Goal: Find contact information: Find contact information

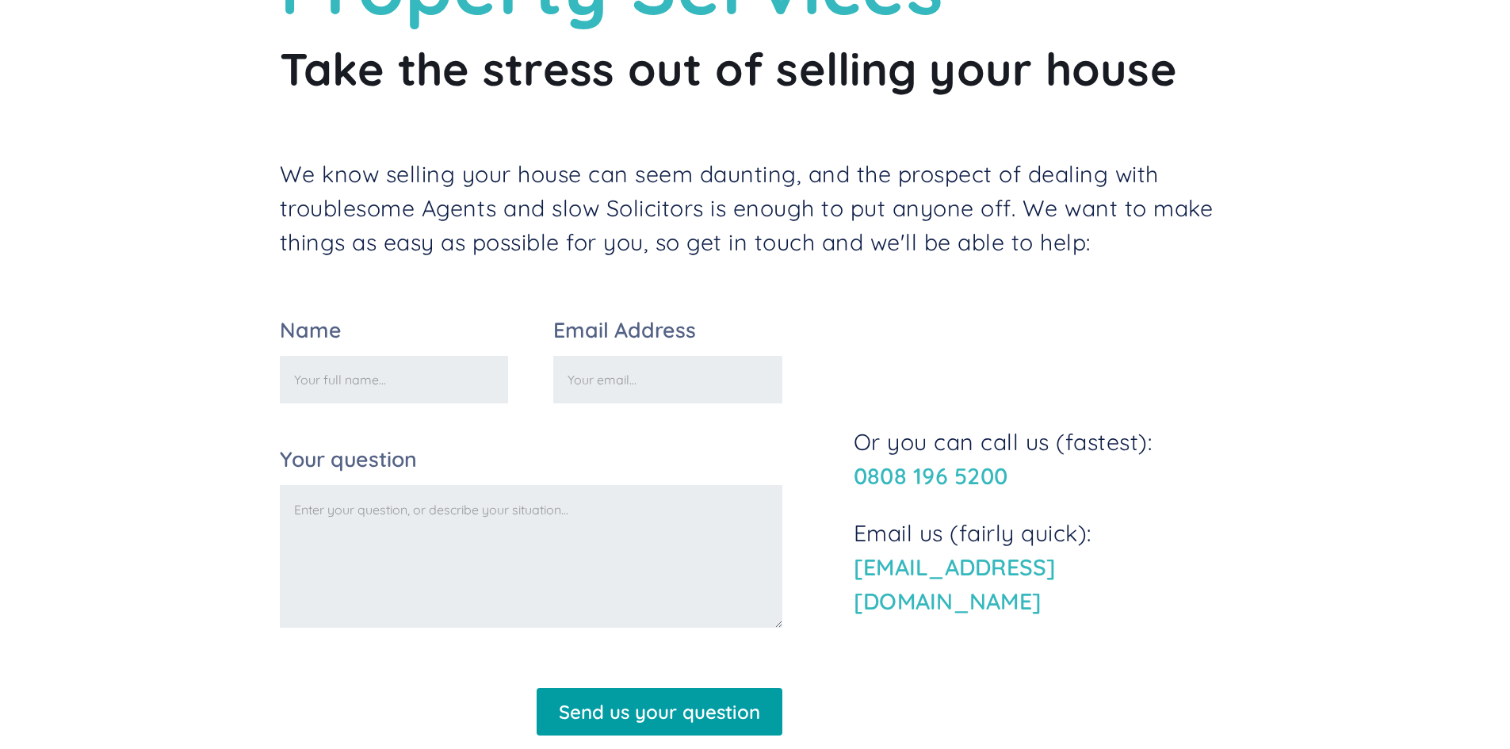
scroll to position [442, 0]
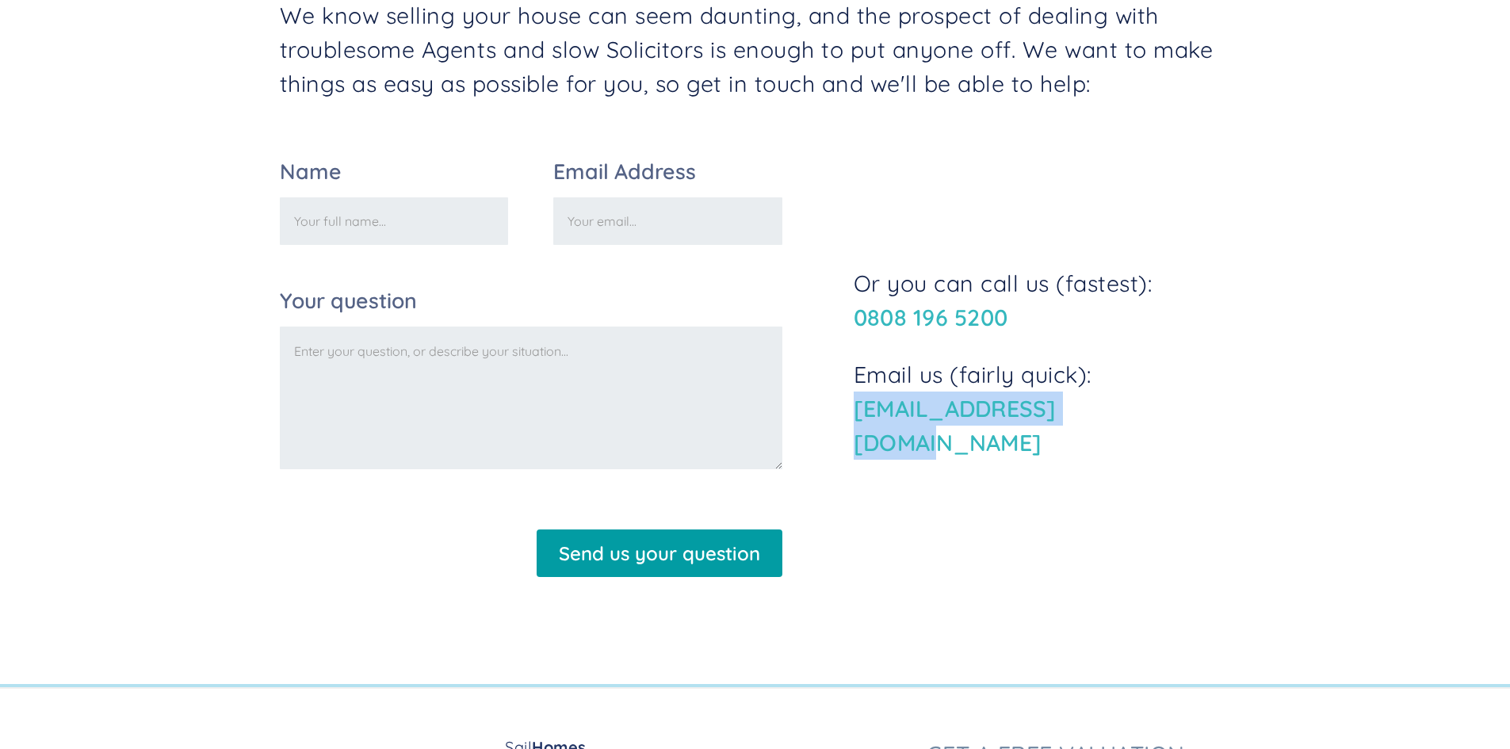
drag, startPoint x: 846, startPoint y: 438, endPoint x: 1163, endPoint y: 434, distance: 317.1
click at [1163, 434] on div "Name Email Address Your question Send us your question Thank you! Your submissi…" at bounding box center [755, 375] width 951 height 428
click at [915, 559] on div "Name Email Address Your question Send us your question Thank you! Your submissi…" at bounding box center [755, 375] width 951 height 428
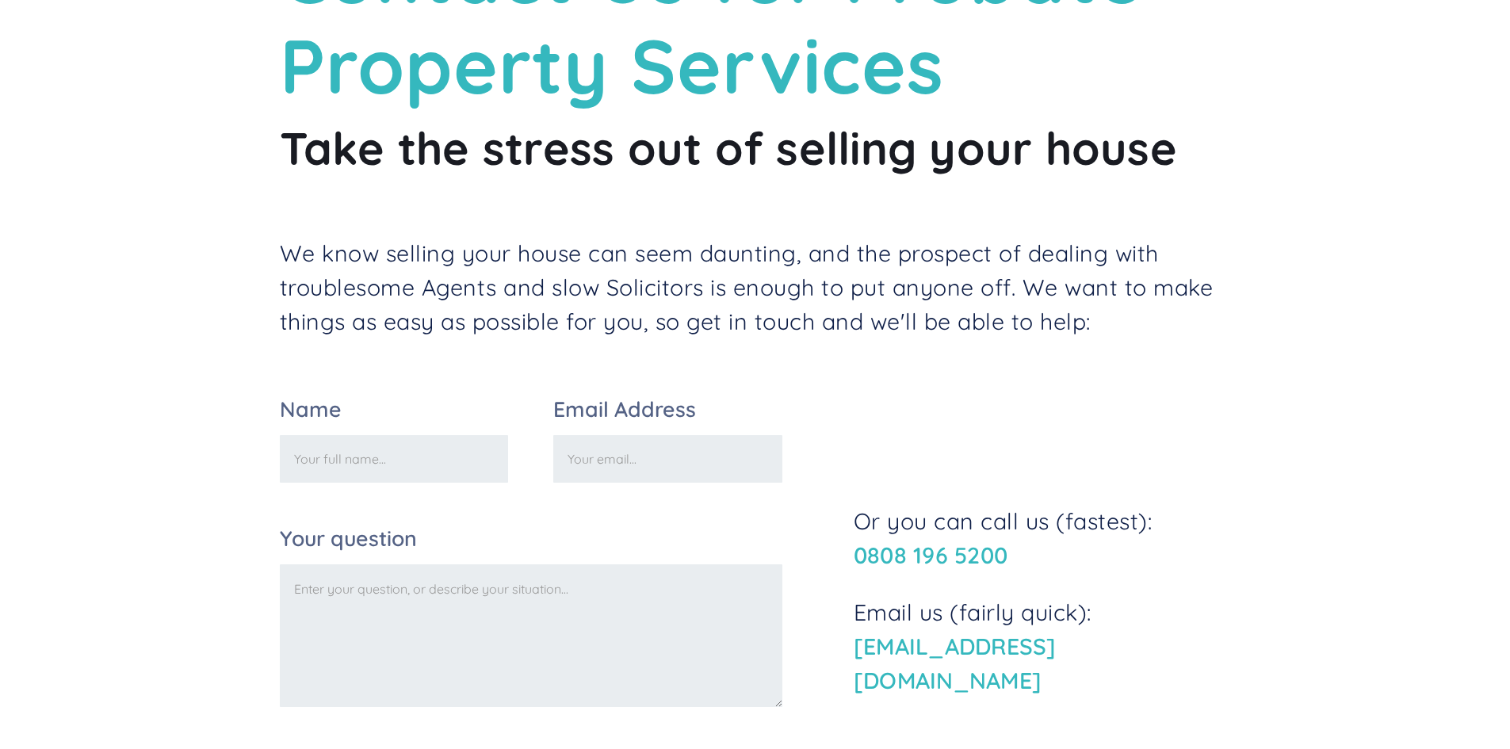
scroll to position [0, 0]
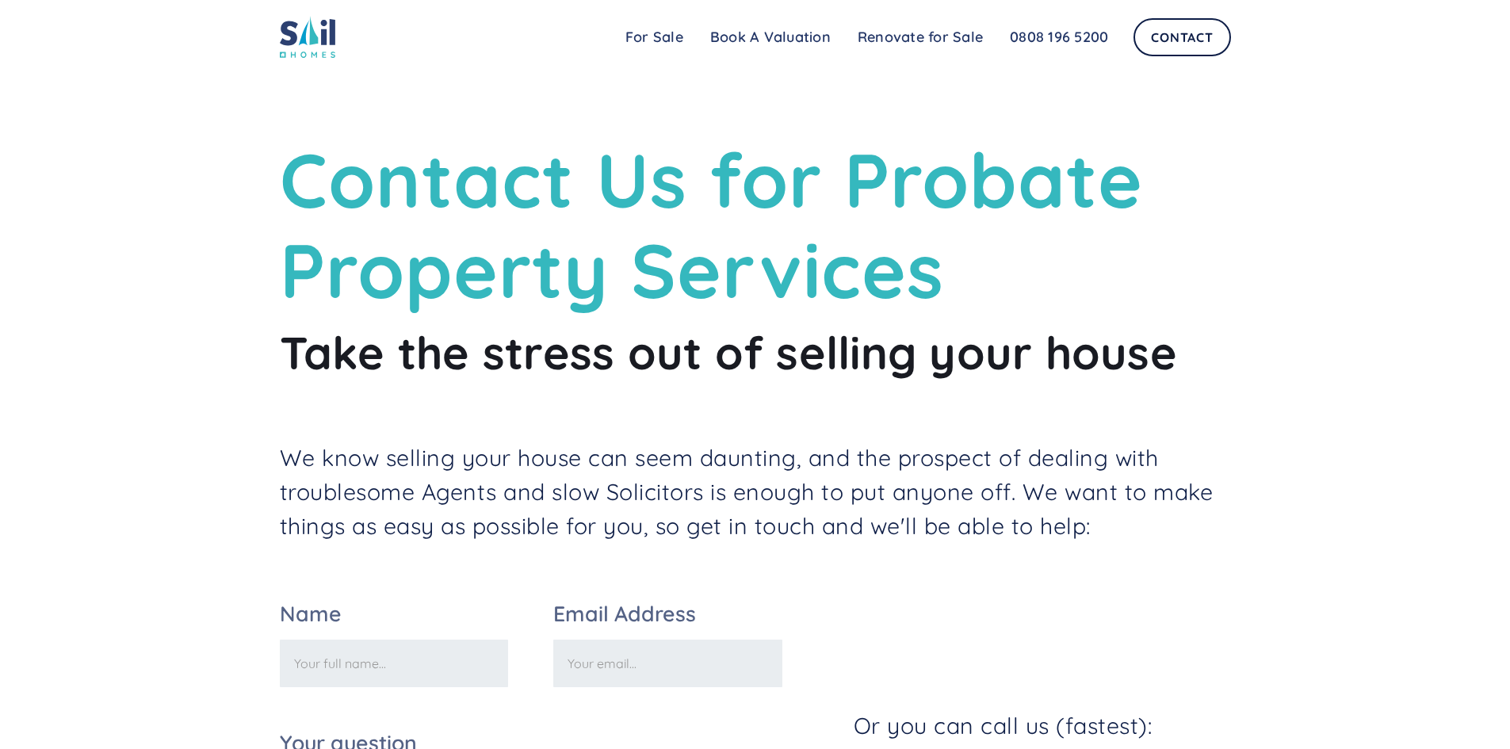
click at [304, 35] on img at bounding box center [307, 37] width 55 height 42
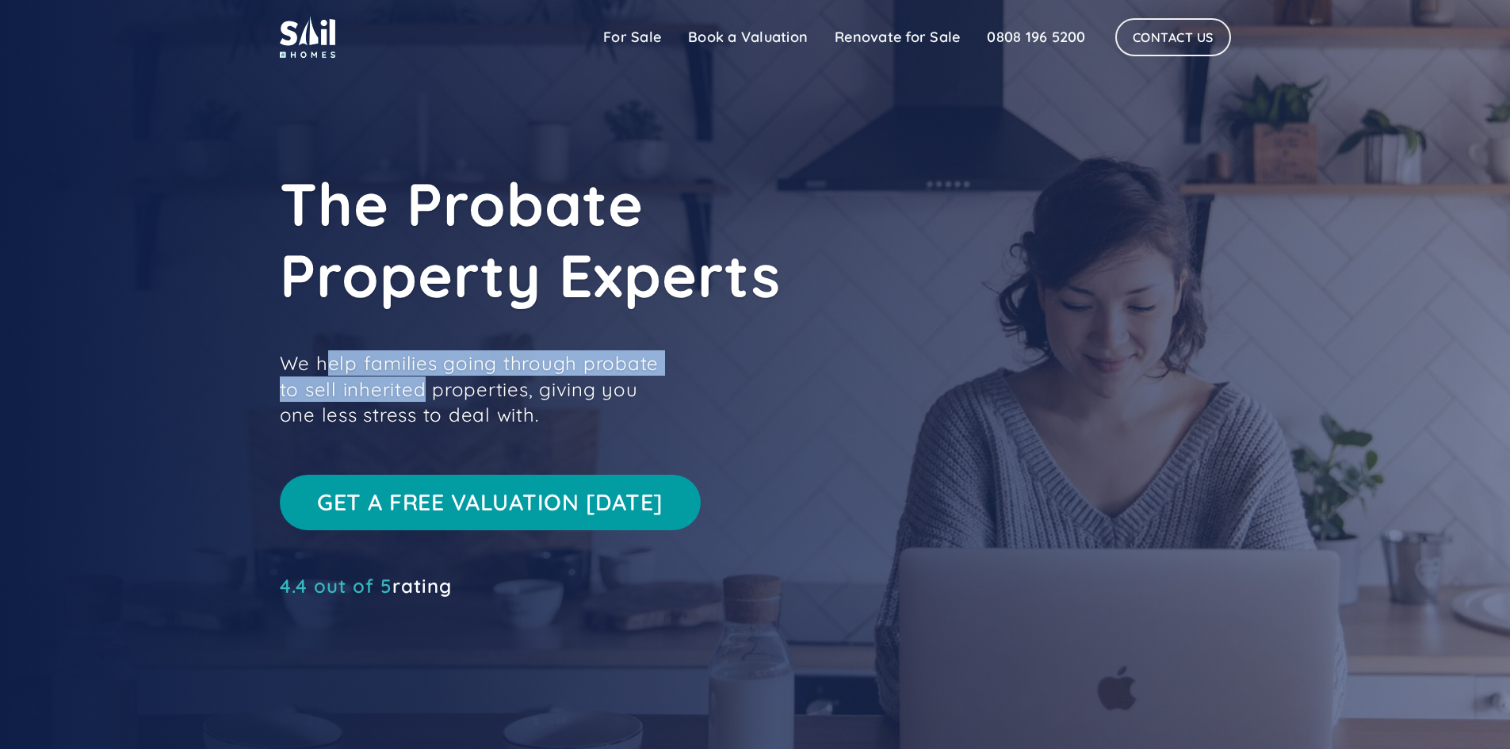
drag, startPoint x: 328, startPoint y: 372, endPoint x: 426, endPoint y: 394, distance: 100.0
click at [426, 394] on p "We help families going through probate to sell inherited properties, giving you…" at bounding box center [478, 388] width 396 height 77
